Goal: Task Accomplishment & Management: Manage account settings

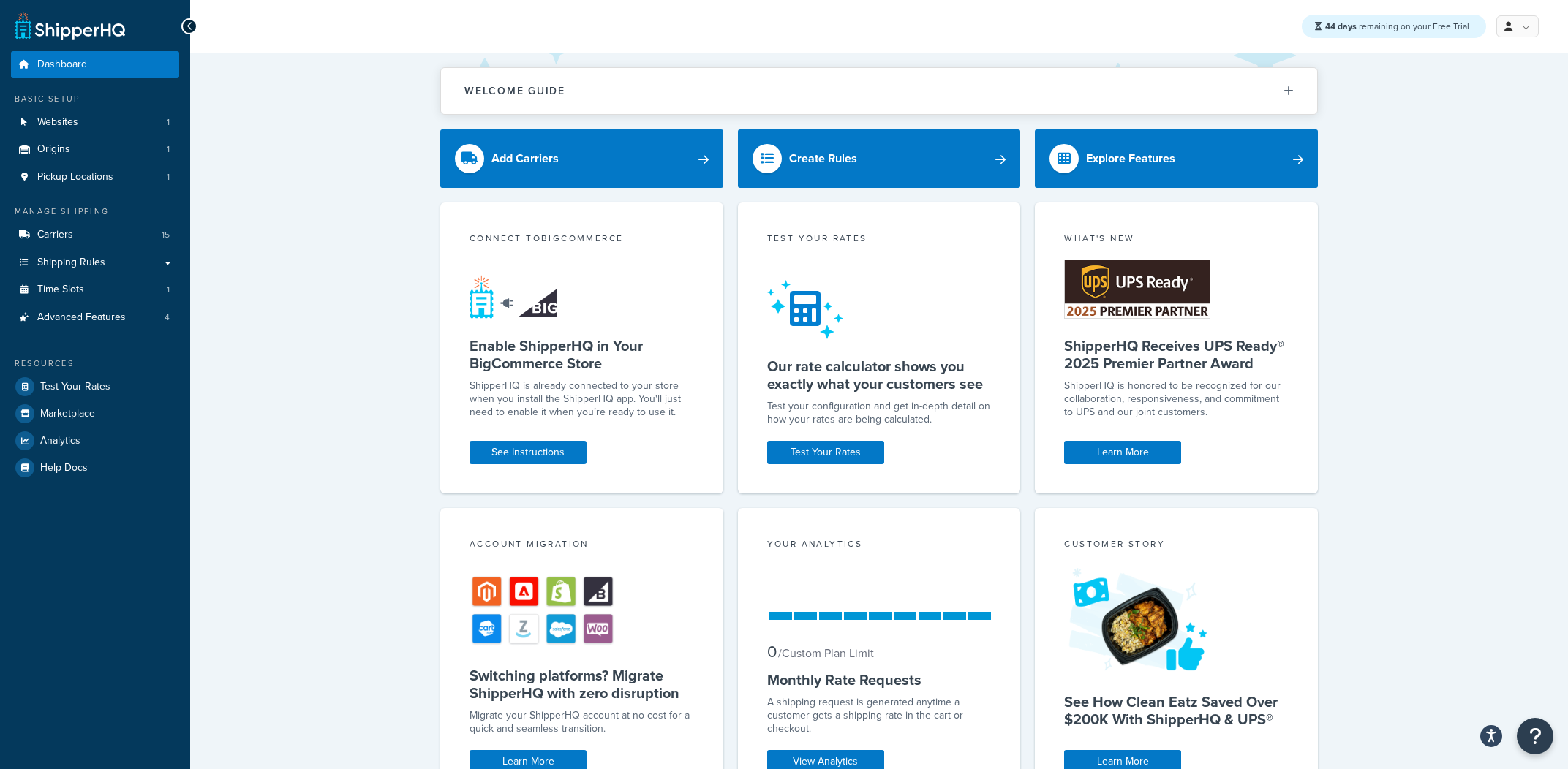
click at [298, 254] on div "Welcome Guide ShipperHQ: An Overview Carrier Setup Shipping Rules Overview Comm…" at bounding box center [879, 606] width 1379 height 1106
click at [117, 323] on span "Advanced Features" at bounding box center [81, 318] width 88 height 13
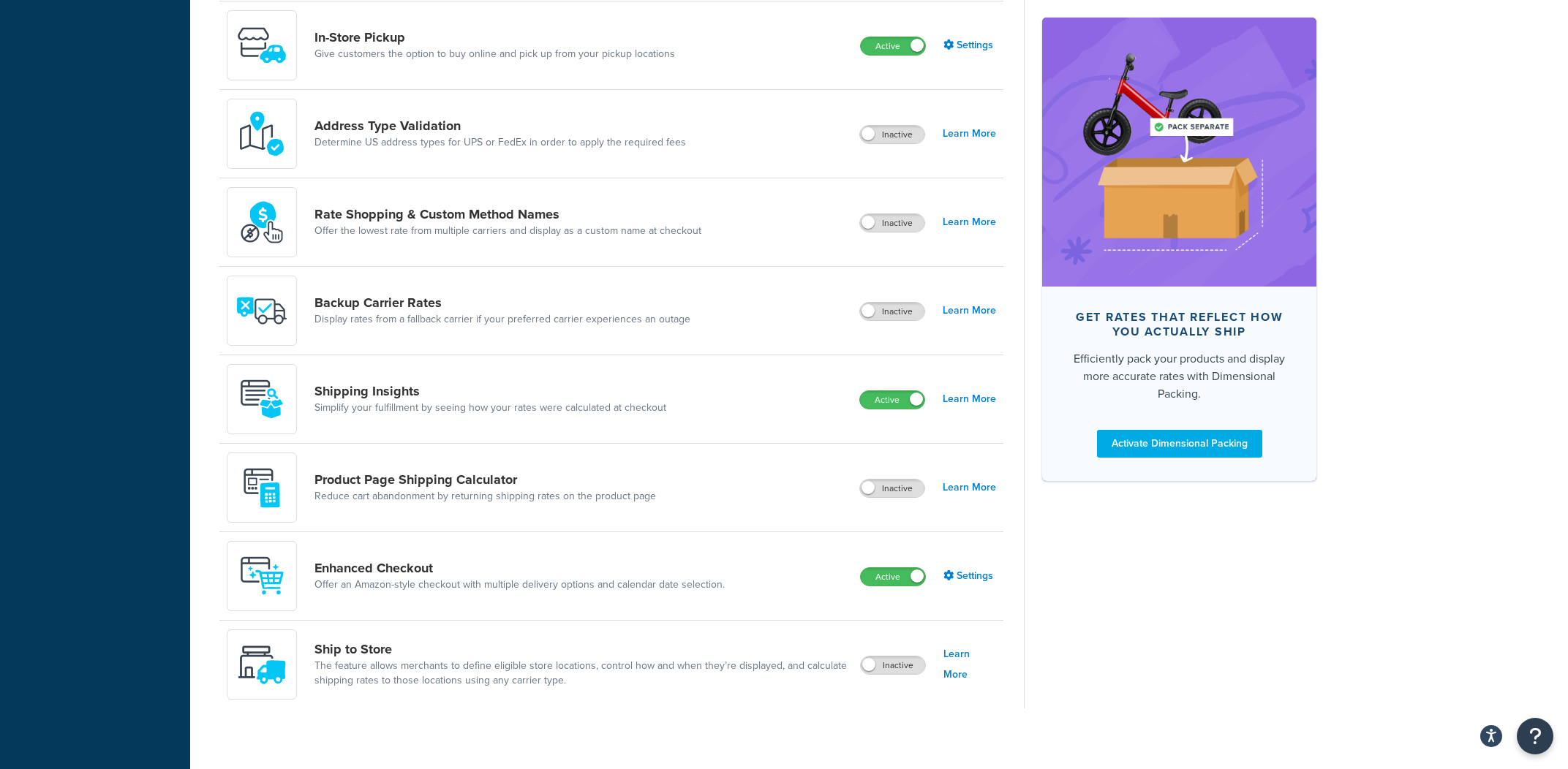
scroll to position [687, 0]
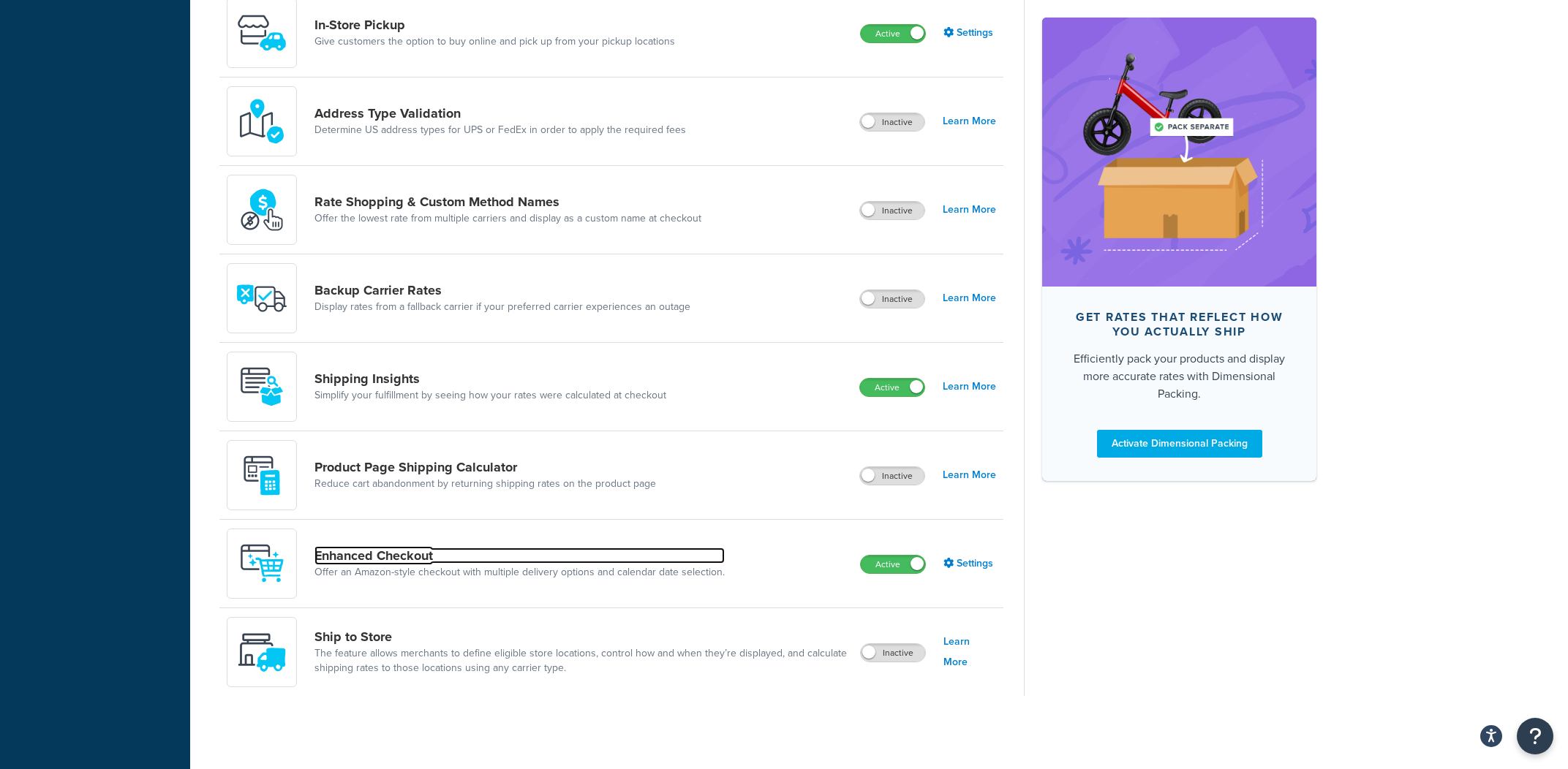
click at [355, 562] on link "Enhanced Checkout" at bounding box center [520, 555] width 410 height 16
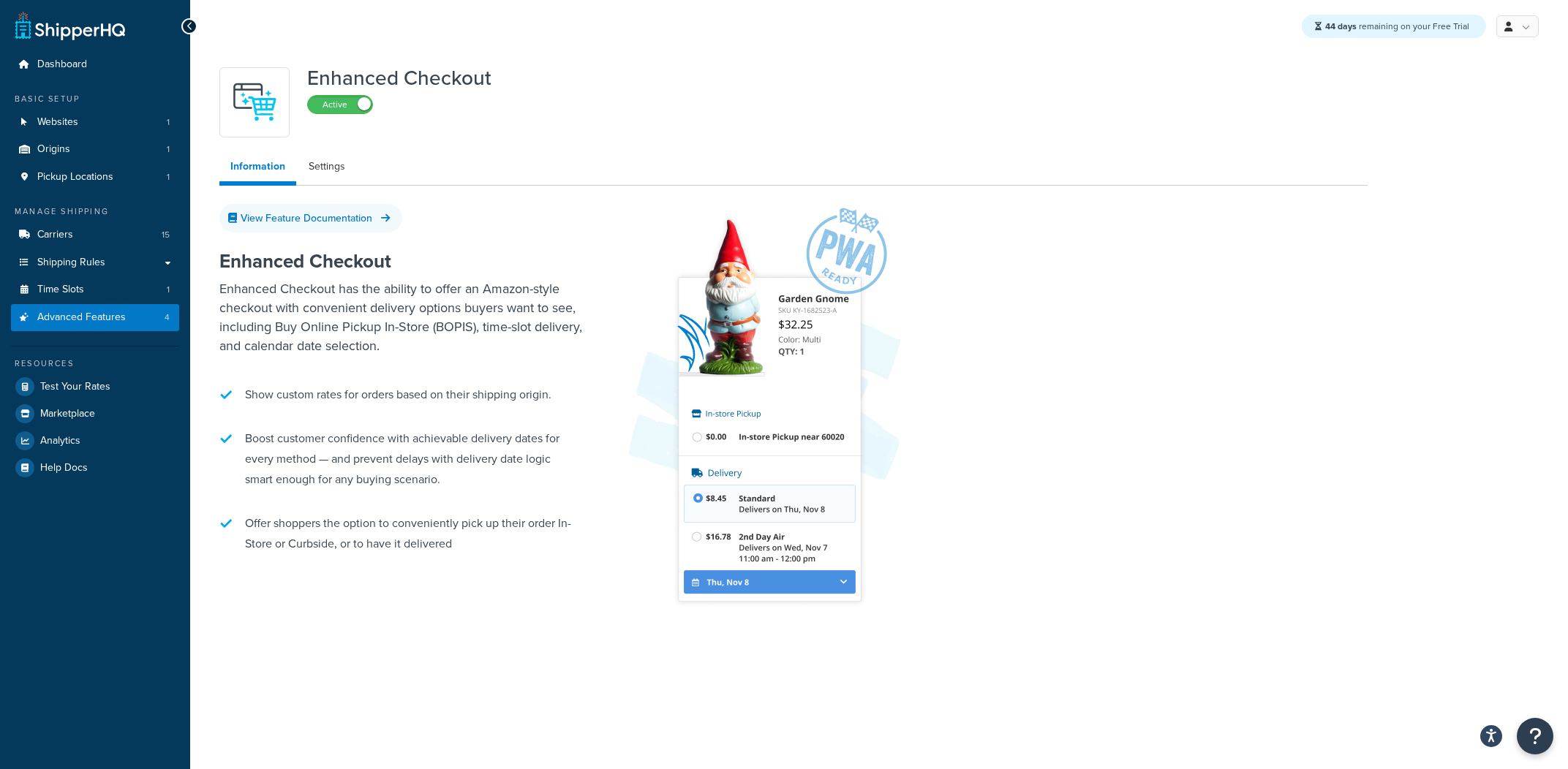
click at [336, 182] on ul "Information Settings" at bounding box center [794, 169] width 1148 height 33
click at [343, 176] on link "Settings" at bounding box center [327, 167] width 59 height 29
select select "MONTHLY"
select select "29"
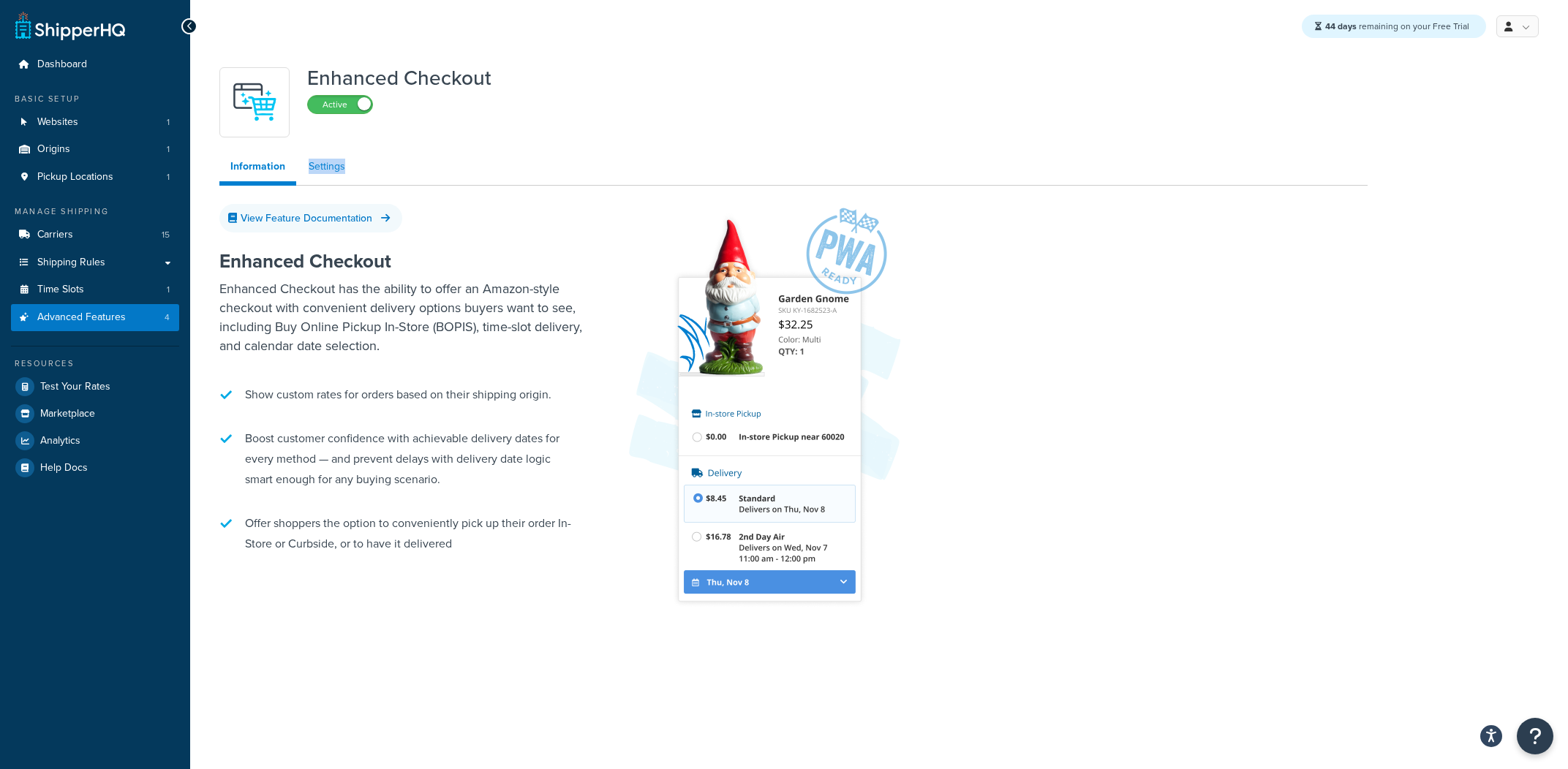
select select "2"
